Goal: Obtain resource: Obtain resource

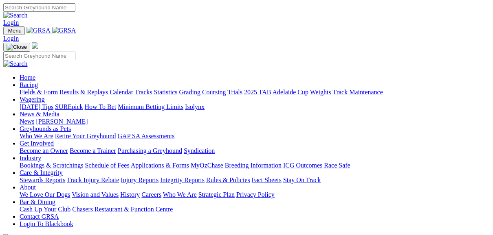
click at [41, 89] on link "Fields & Form" at bounding box center [39, 92] width 38 height 7
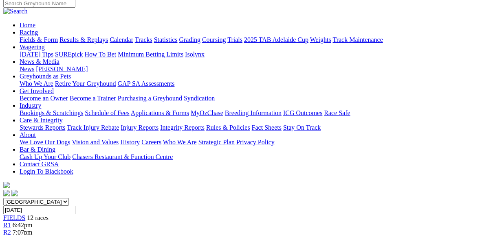
scroll to position [65, 0]
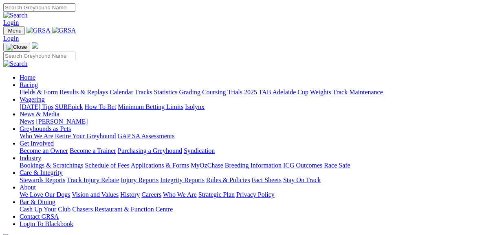
click at [31, 89] on link "Fields & Form" at bounding box center [39, 92] width 38 height 7
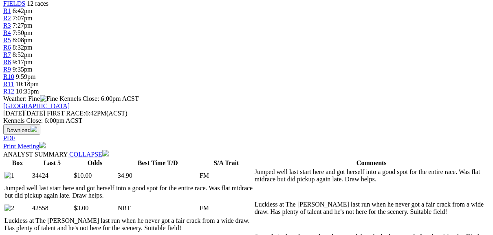
scroll to position [293, 0]
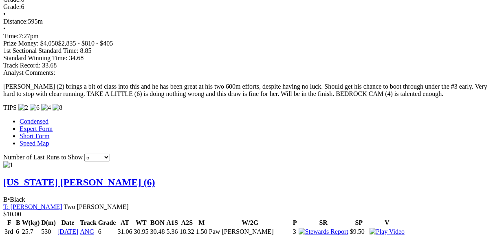
scroll to position [749, 0]
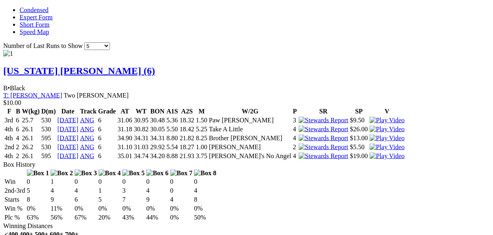
scroll to position [847, 0]
